Goal: Information Seeking & Learning: Learn about a topic

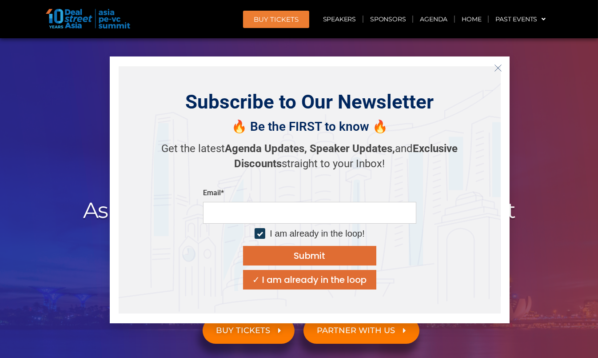
click at [497, 69] on icon "Close" at bounding box center [498, 68] width 8 height 8
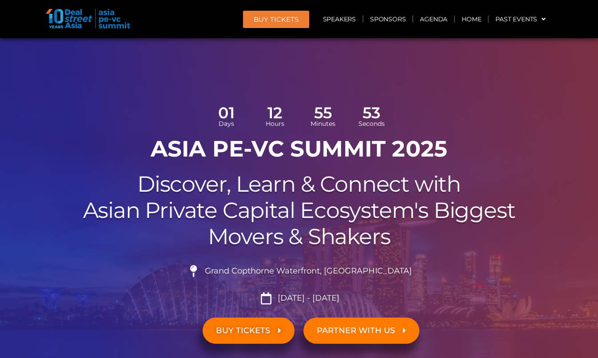
click at [434, 20] on link "Agenda" at bounding box center [433, 19] width 41 height 20
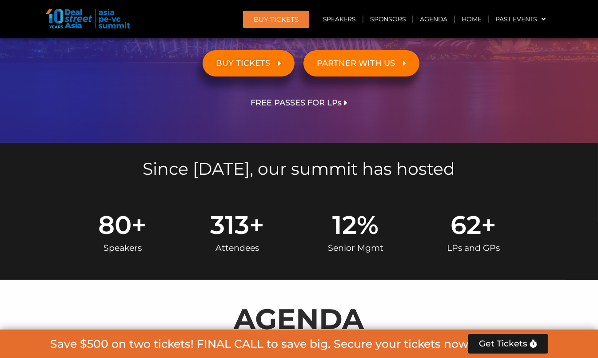
scroll to position [512, 0]
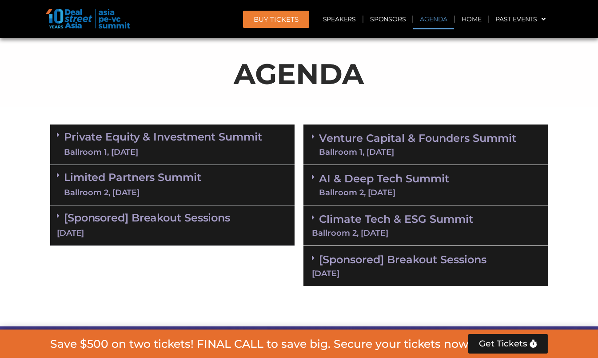
click at [111, 181] on link "Limited Partners Summit Ballroom 2, 10 Sept" at bounding box center [132, 185] width 137 height 27
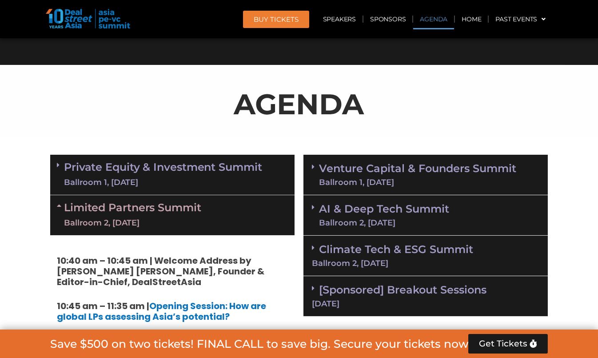
scroll to position [504, 0]
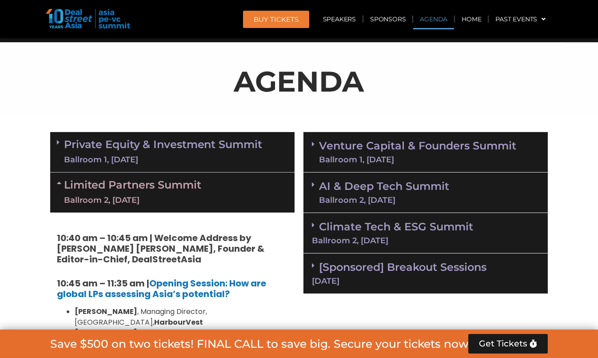
click at [209, 148] on link "Private Equity & Investment Summit Ballroom 1, 10 Sept" at bounding box center [163, 152] width 198 height 27
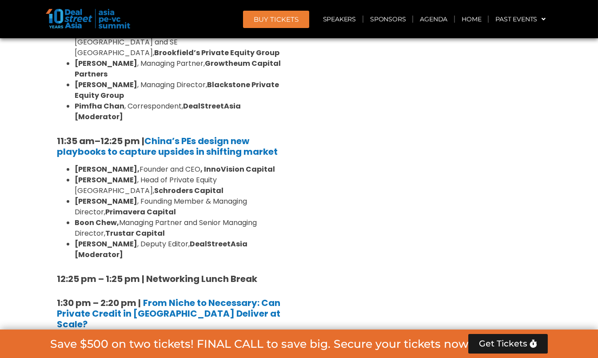
scroll to position [940, 0]
